Goal: Find specific page/section: Find specific page/section

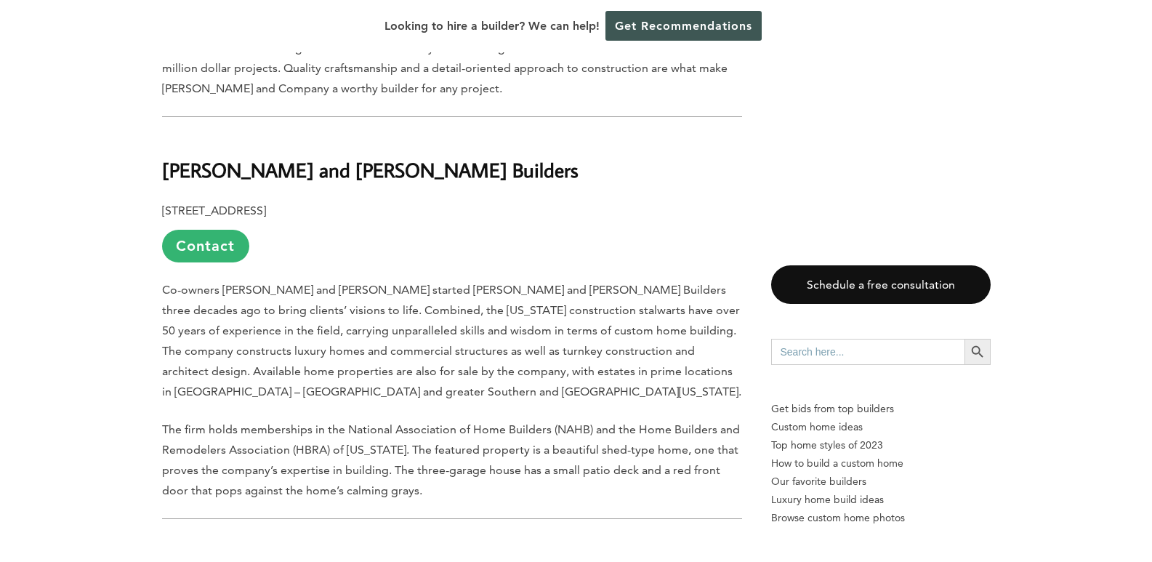
scroll to position [3997, 0]
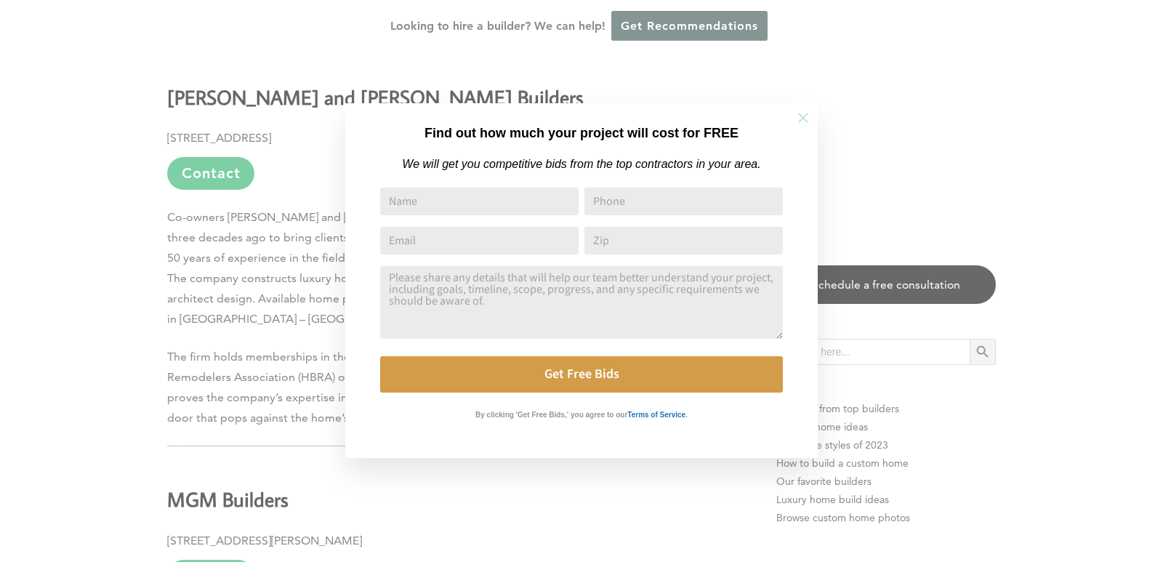
click at [803, 118] on icon at bounding box center [803, 118] width 16 height 16
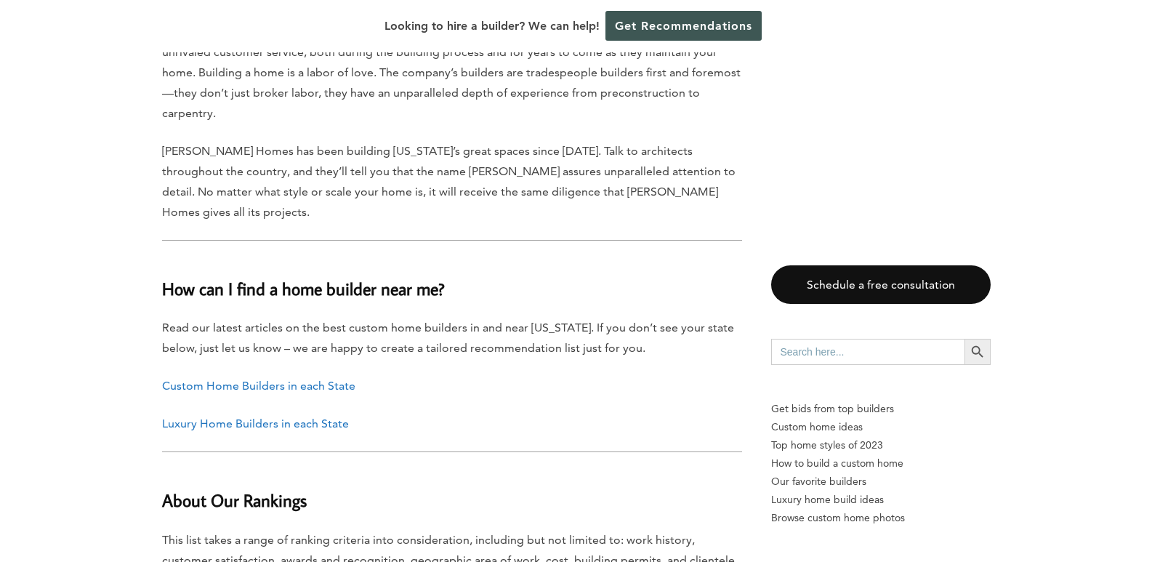
scroll to position [7267, 0]
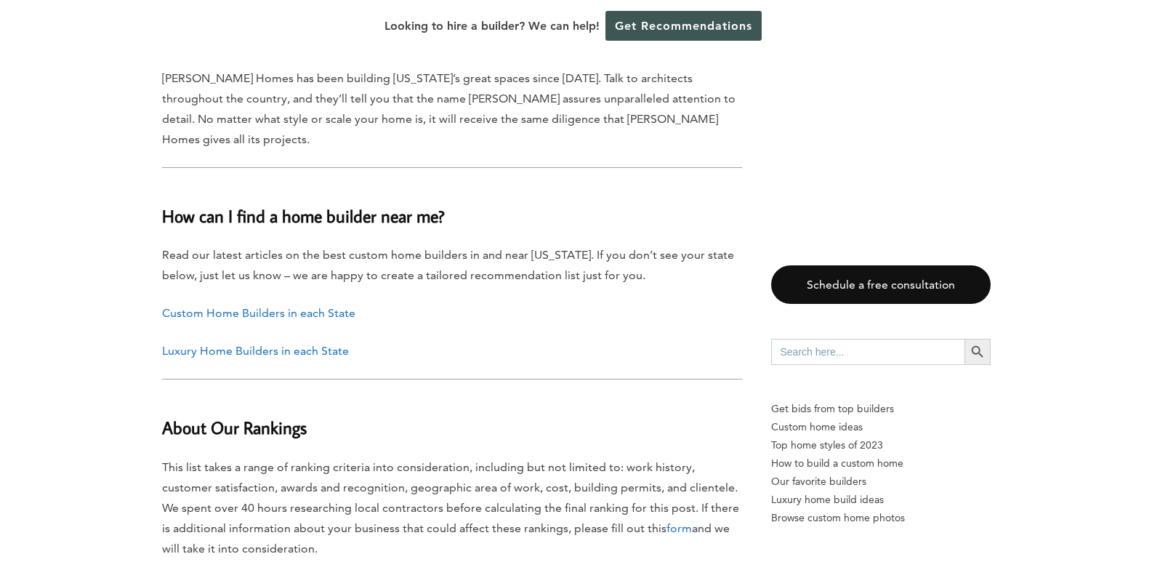
click at [255, 303] on p "Custom Home Builders in each State" at bounding box center [452, 313] width 580 height 20
click at [253, 306] on link "Custom Home Builders in each State" at bounding box center [258, 313] width 193 height 14
click at [301, 344] on link "Luxury Home Builders in each State" at bounding box center [255, 351] width 187 height 14
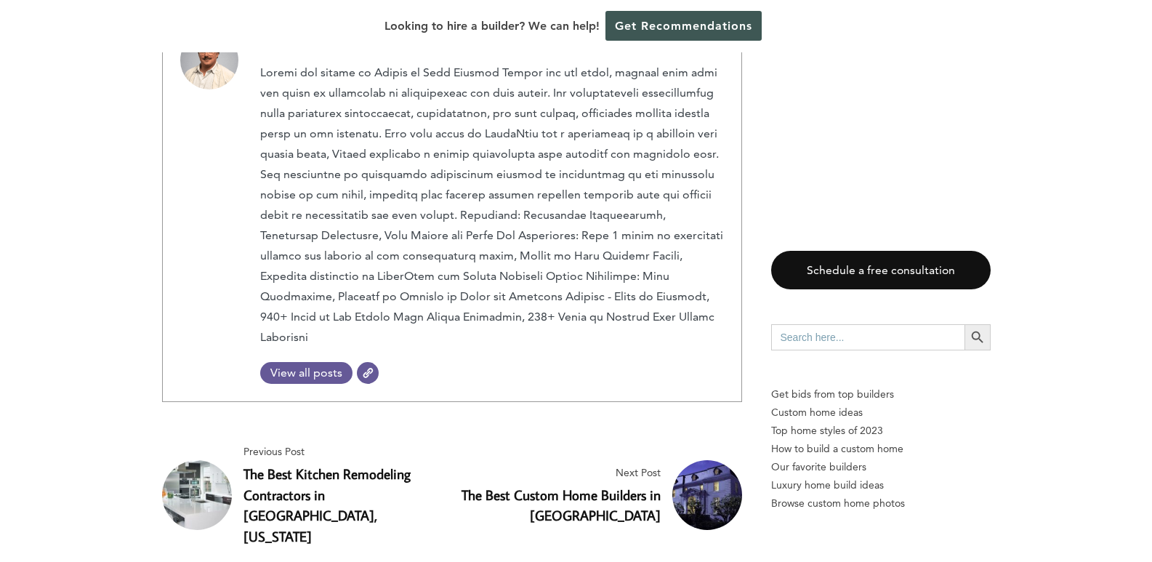
scroll to position [8357, 0]
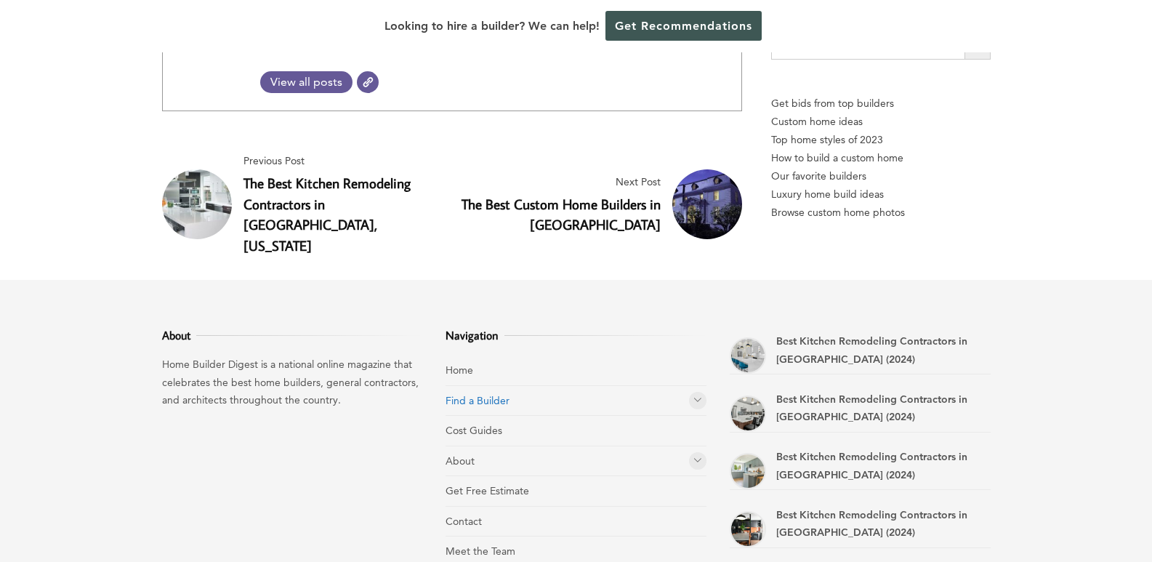
click at [483, 394] on link "Find a Builder" at bounding box center [477, 400] width 64 height 13
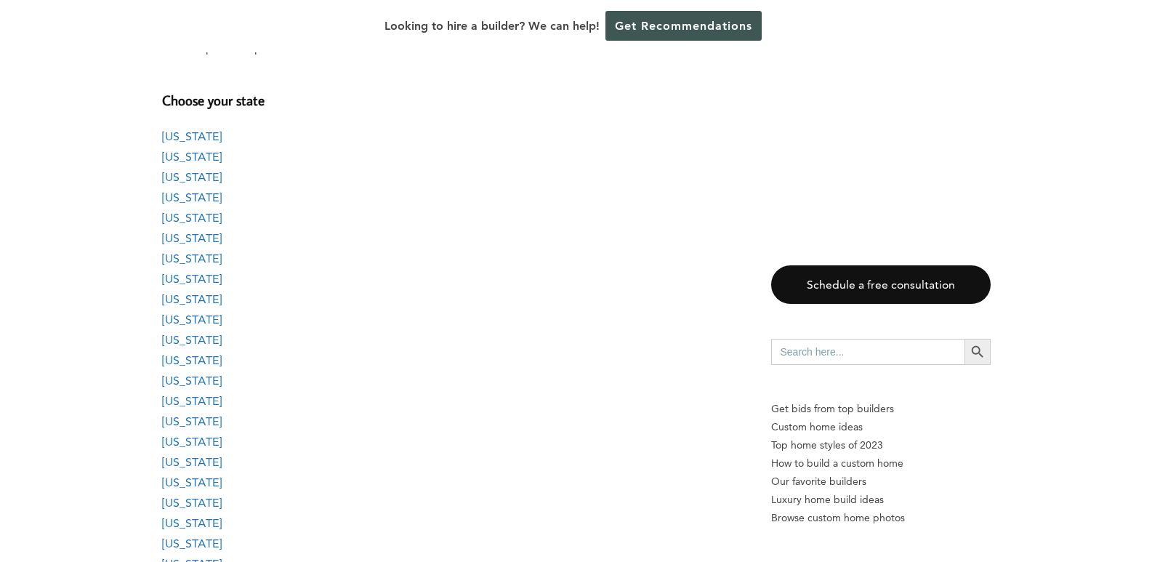
scroll to position [1453, 0]
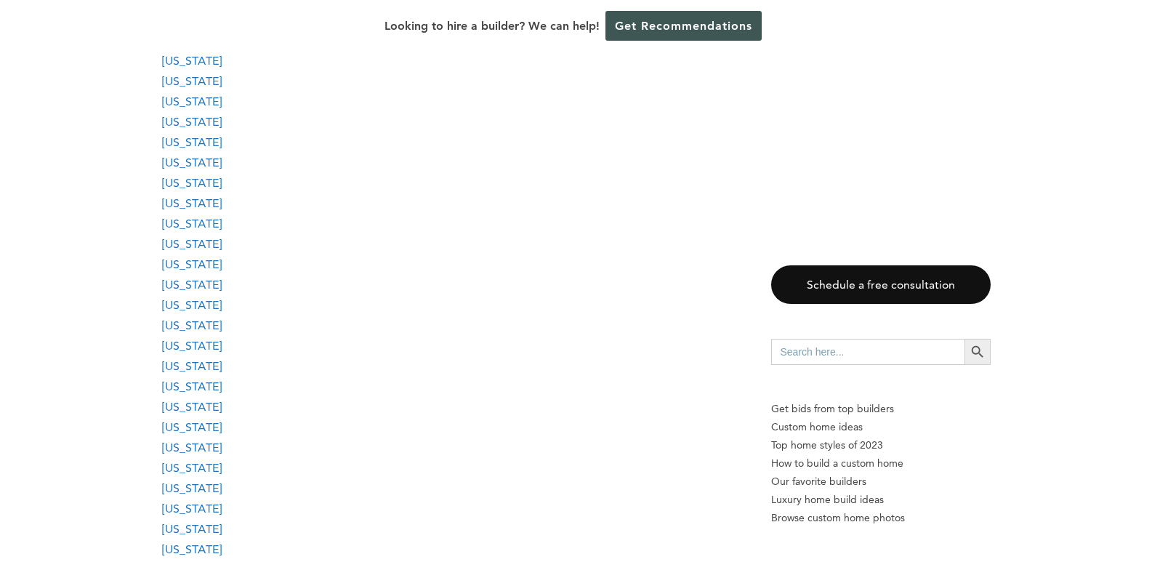
click at [186, 286] on link "[US_STATE]" at bounding box center [192, 285] width 60 height 14
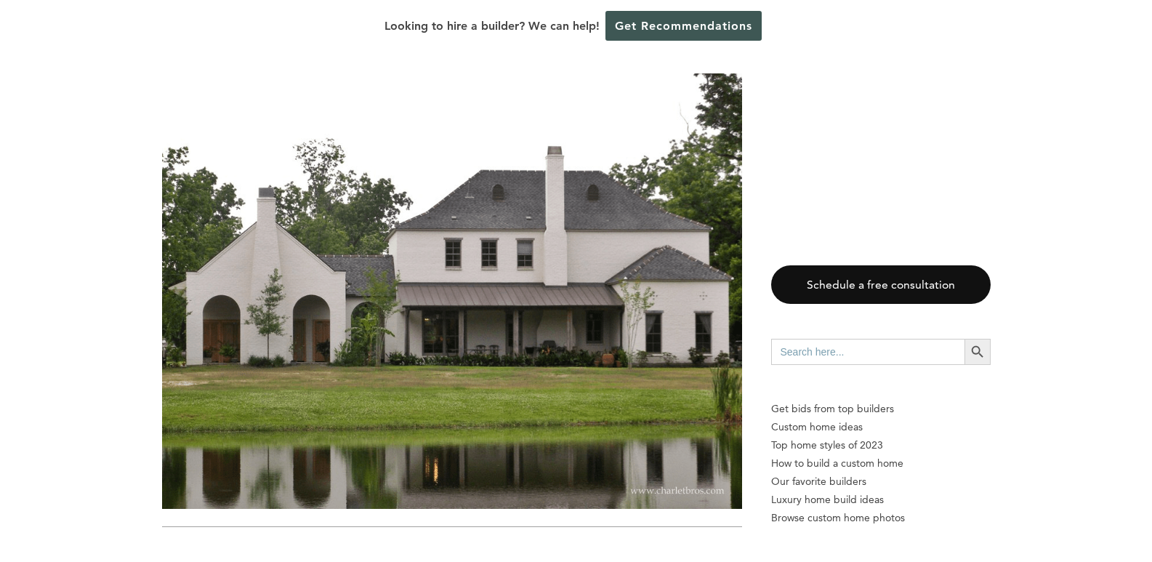
scroll to position [19846, 0]
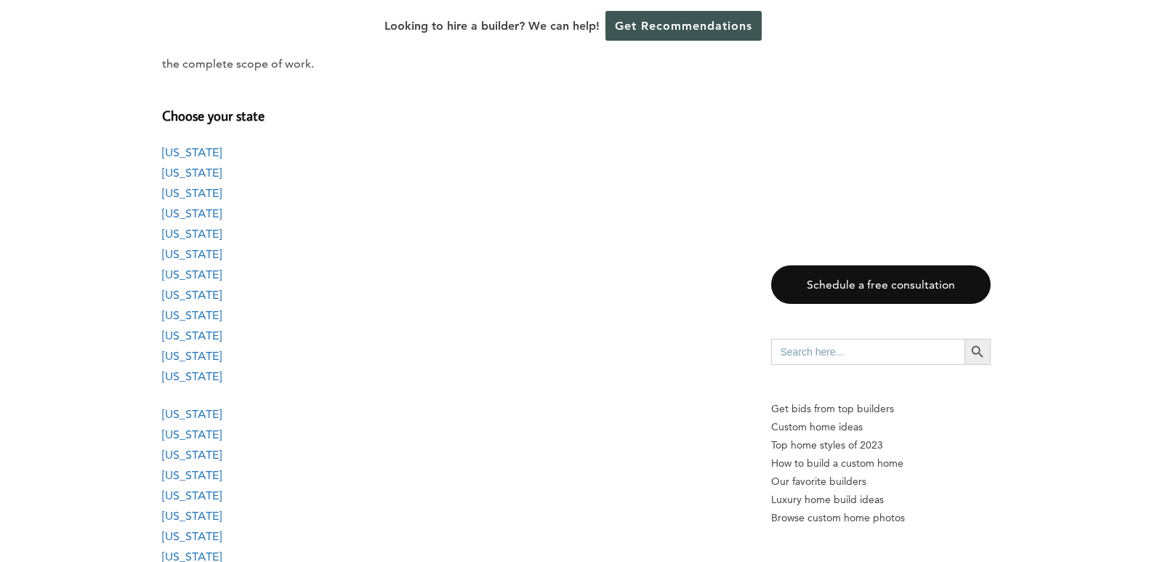
scroll to position [1235, 0]
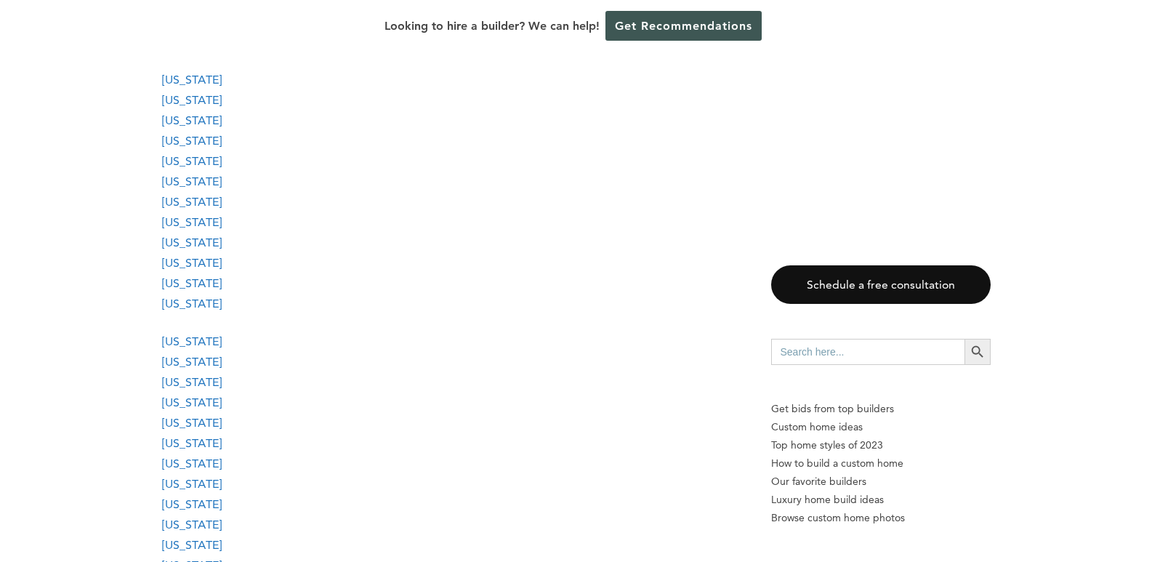
click at [192, 443] on link "Maine" at bounding box center [192, 443] width 60 height 14
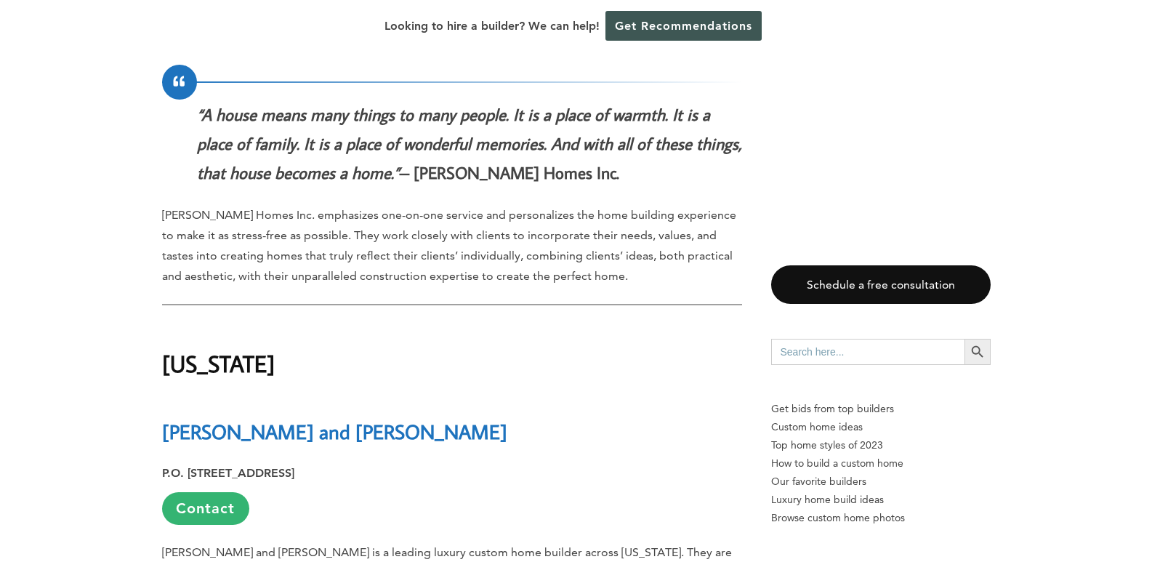
scroll to position [10350, 0]
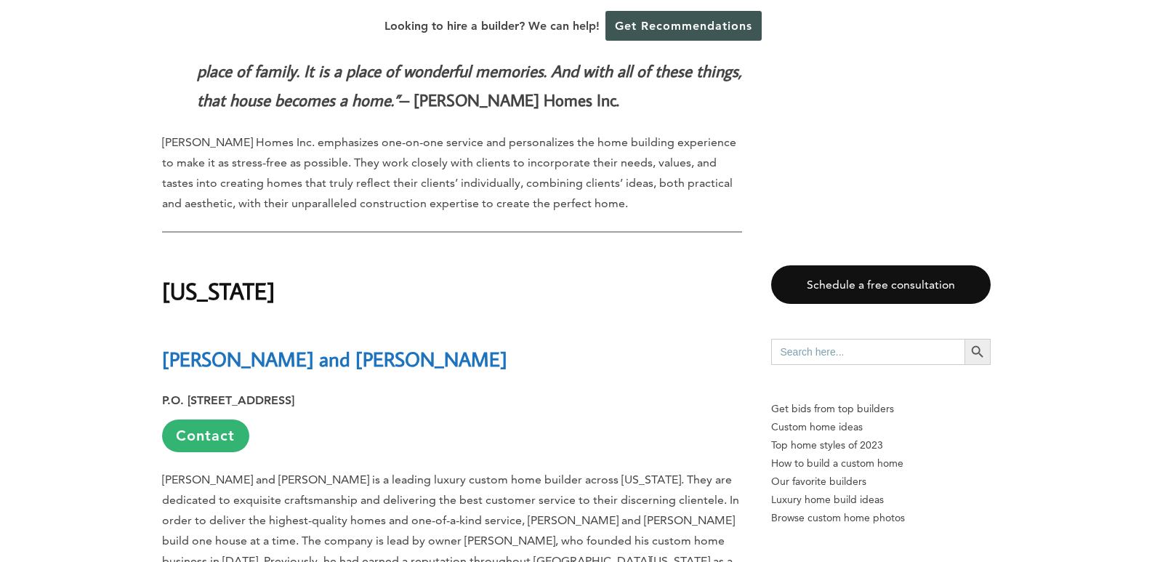
scroll to position [1235, 0]
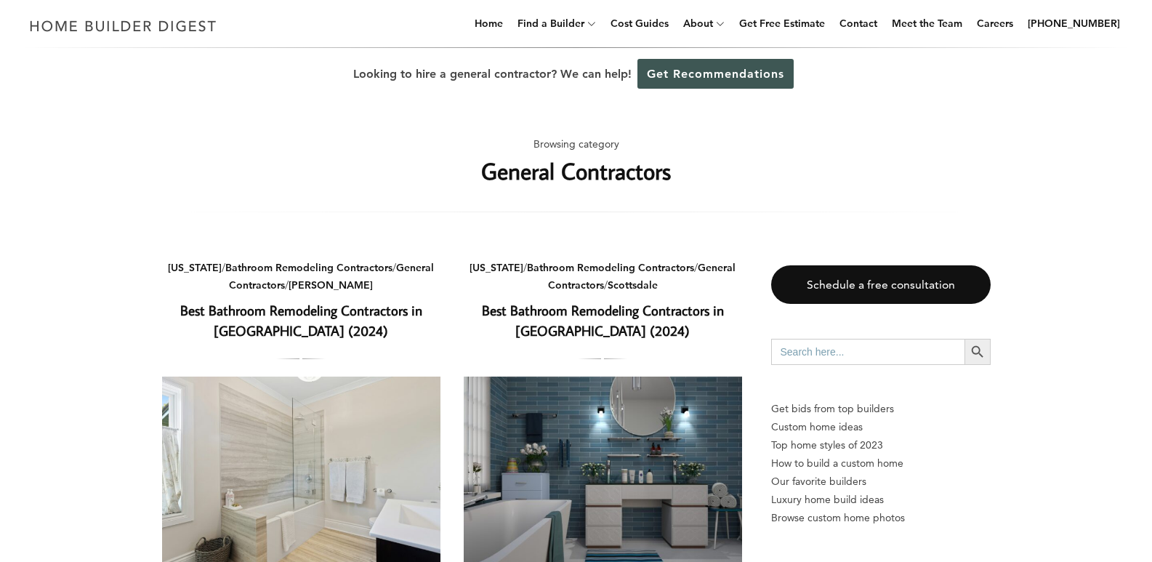
click at [815, 353] on input "Search for:" at bounding box center [867, 352] width 193 height 26
type input "04074"
click at [964, 339] on button "Search Button" at bounding box center [977, 352] width 26 height 26
